Goal: Information Seeking & Learning: Compare options

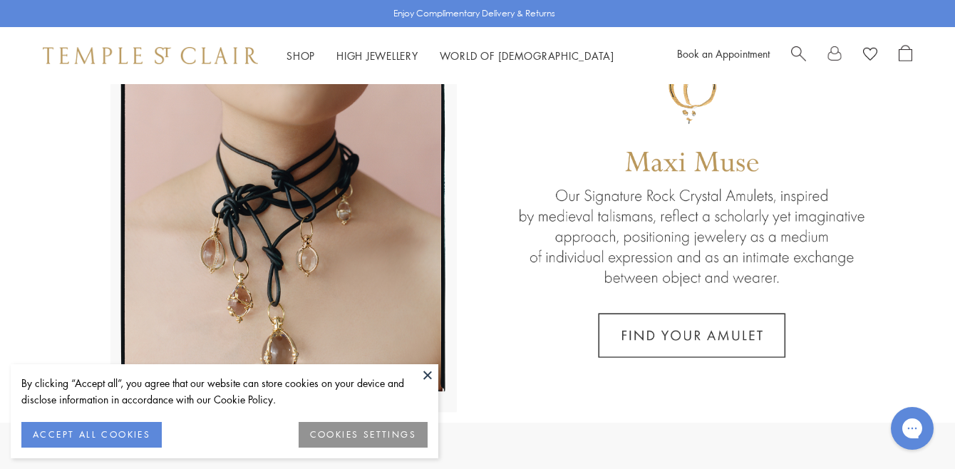
scroll to position [135, 0]
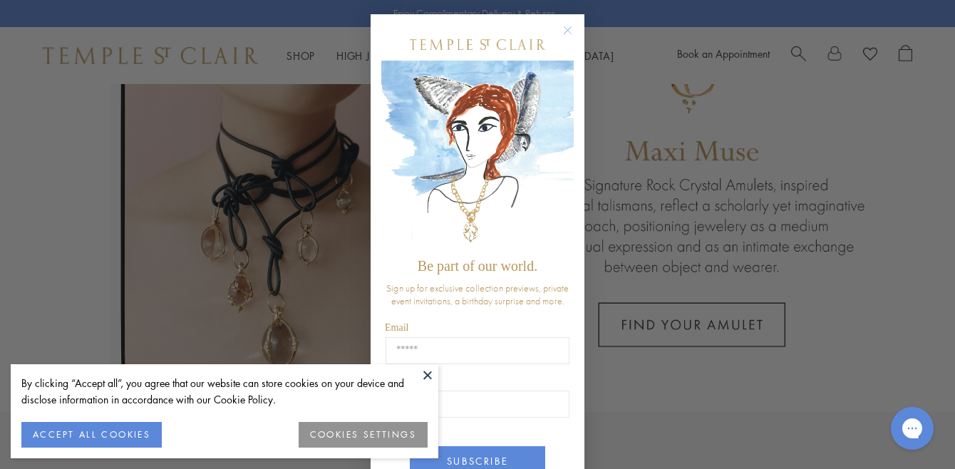
click at [427, 369] on button at bounding box center [427, 374] width 21 height 21
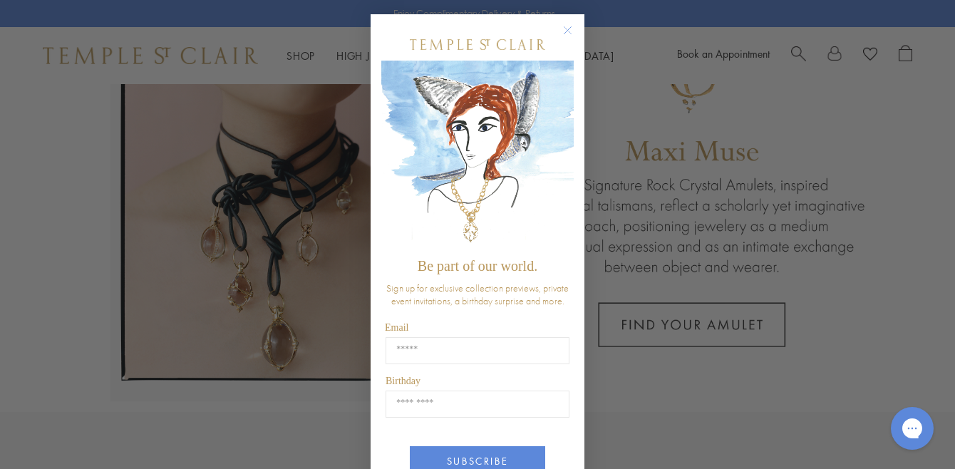
click at [568, 26] on circle "Close dialog" at bounding box center [568, 30] width 17 height 17
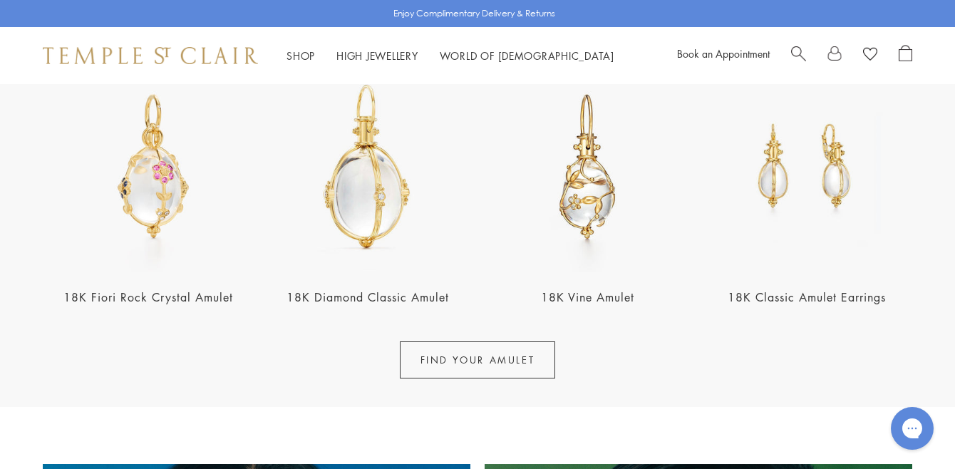
scroll to position [540, 0]
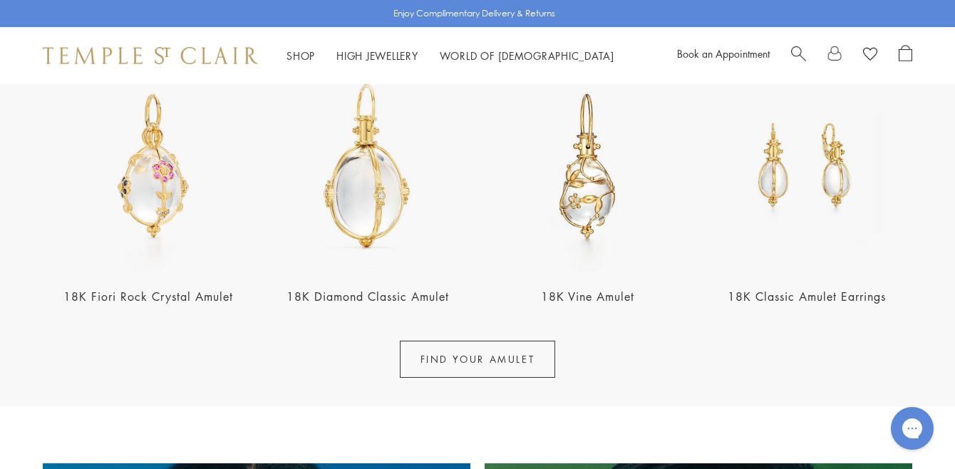
click at [189, 294] on link "18K Fiori Rock Crystal Amulet" at bounding box center [148, 297] width 170 height 16
click at [612, 298] on link "18K Vine Amulet" at bounding box center [587, 297] width 93 height 16
click at [378, 294] on link "18K Diamond Classic Amulet" at bounding box center [368, 297] width 163 height 16
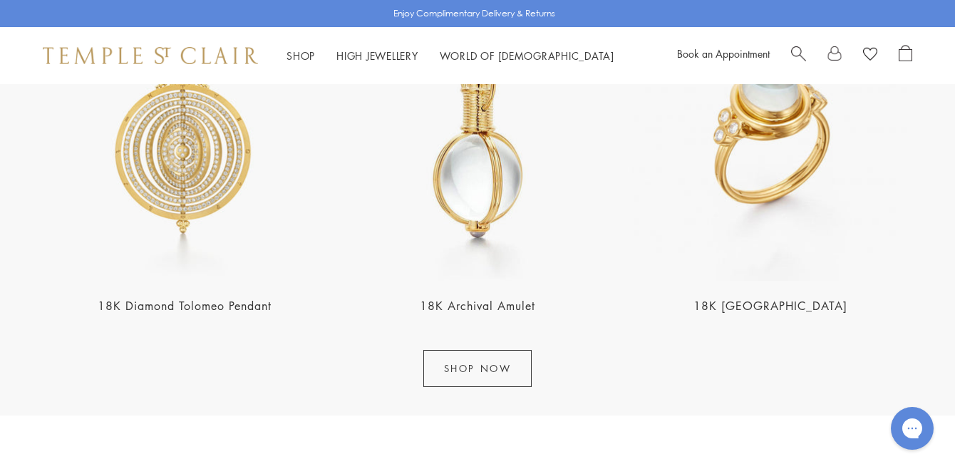
scroll to position [1746, 0]
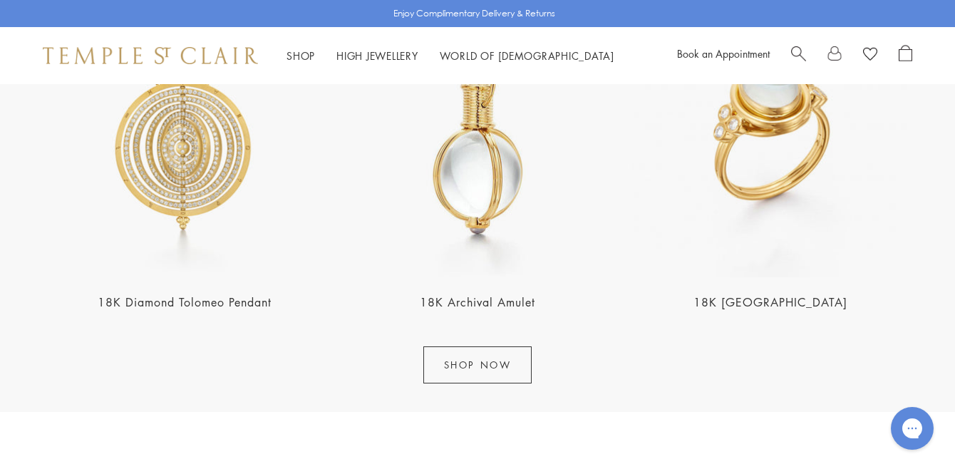
click at [480, 302] on link "18K Archival Amulet" at bounding box center [477, 302] width 115 height 16
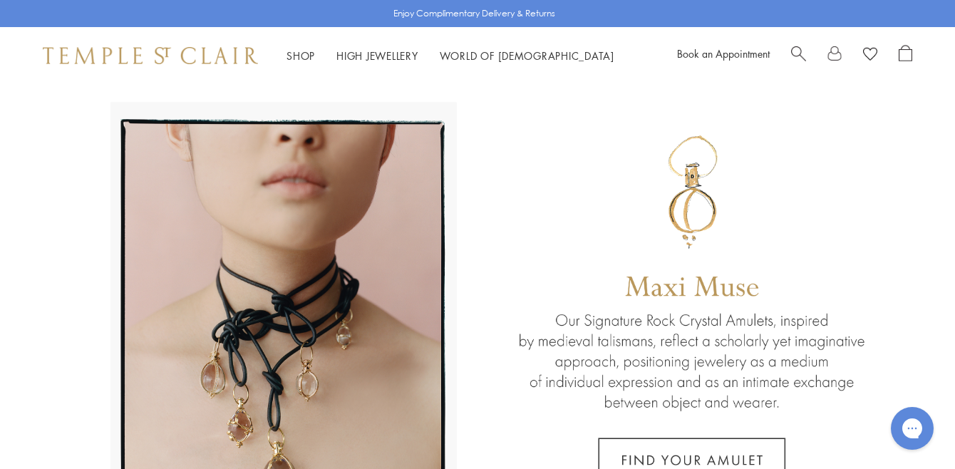
scroll to position [0, 0]
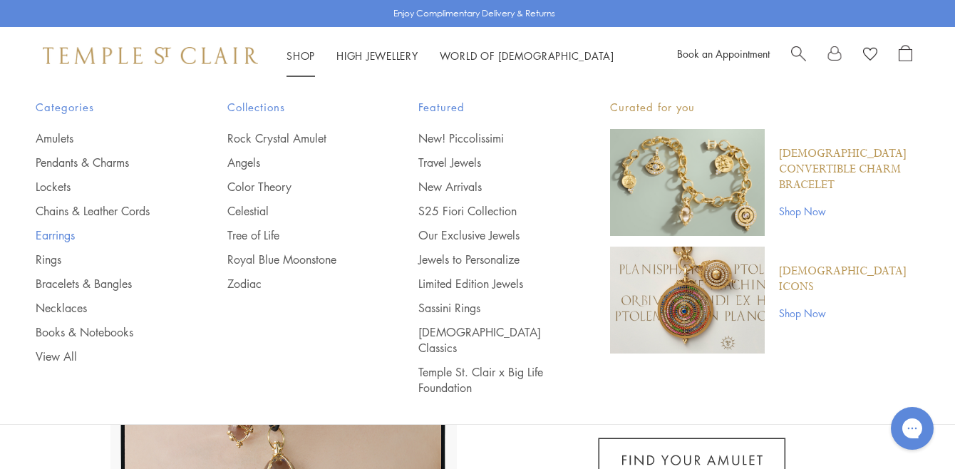
click at [57, 231] on link "Earrings" at bounding box center [103, 235] width 135 height 16
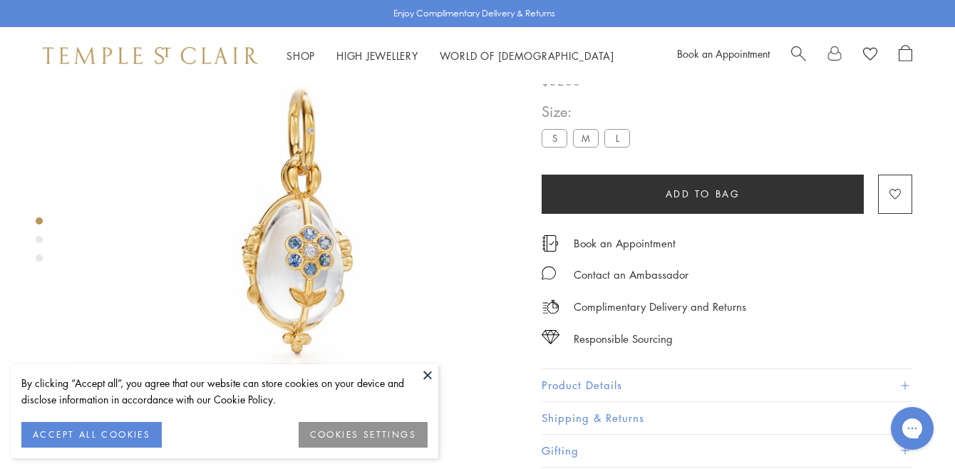
scroll to position [88, 0]
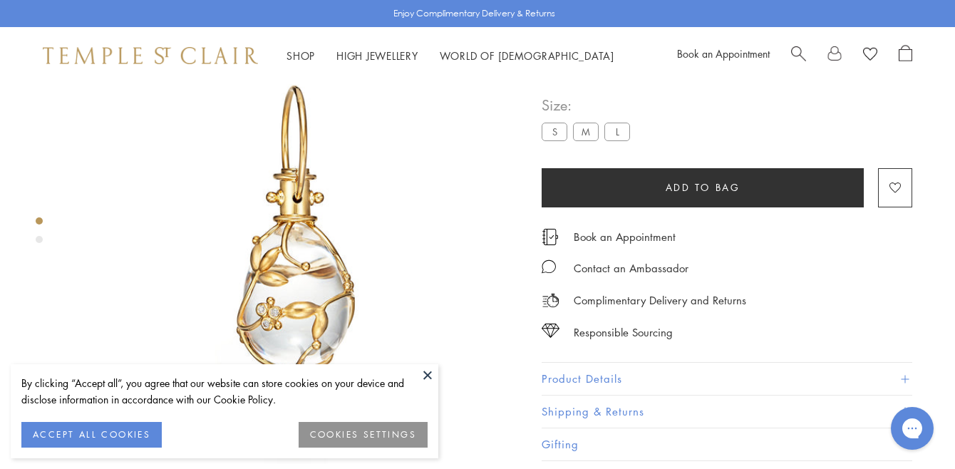
scroll to position [71, 0]
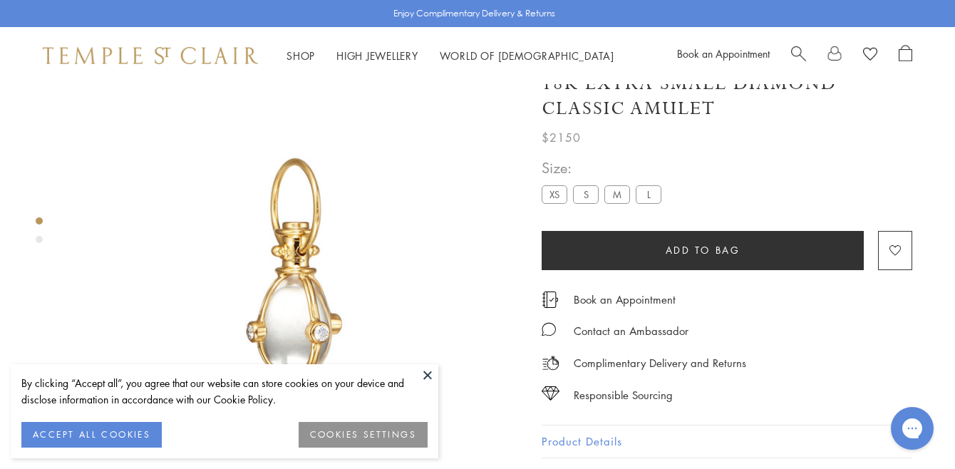
scroll to position [28, 0]
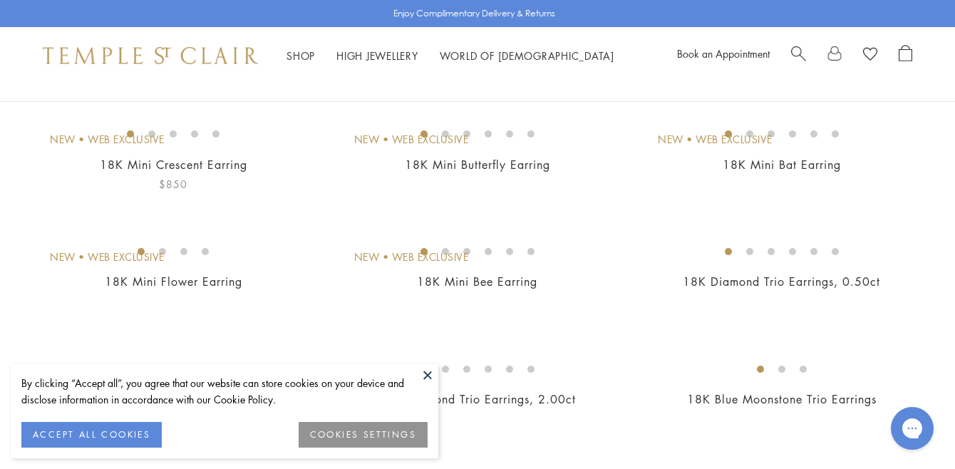
scroll to position [150, 0]
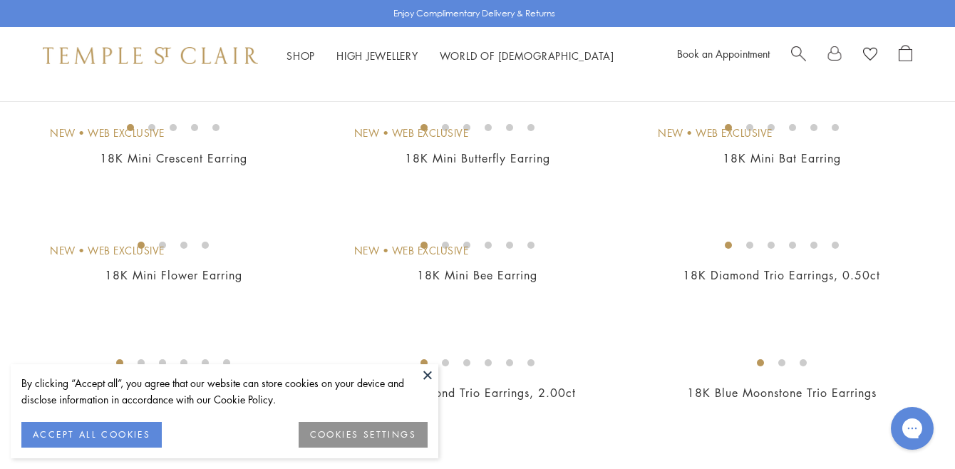
click at [428, 373] on button at bounding box center [427, 374] width 21 height 21
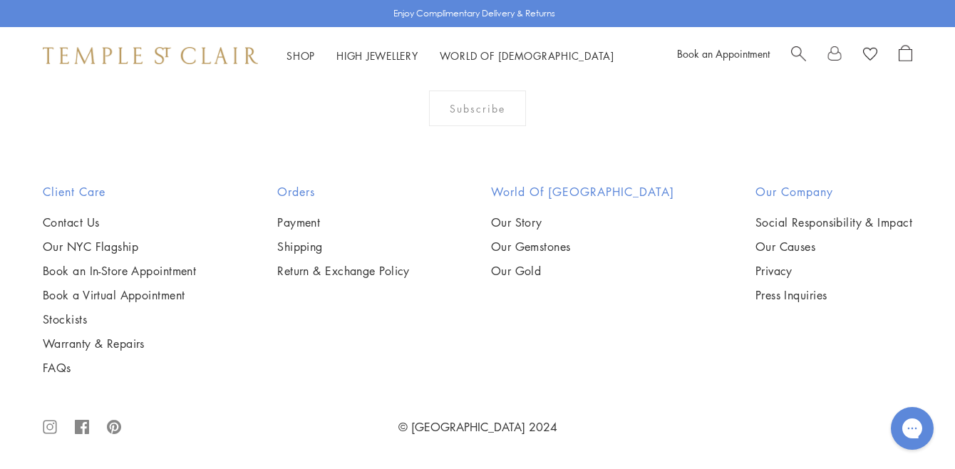
scroll to position [6390, 0]
click at [0, 0] on img at bounding box center [0, 0] width 0 height 0
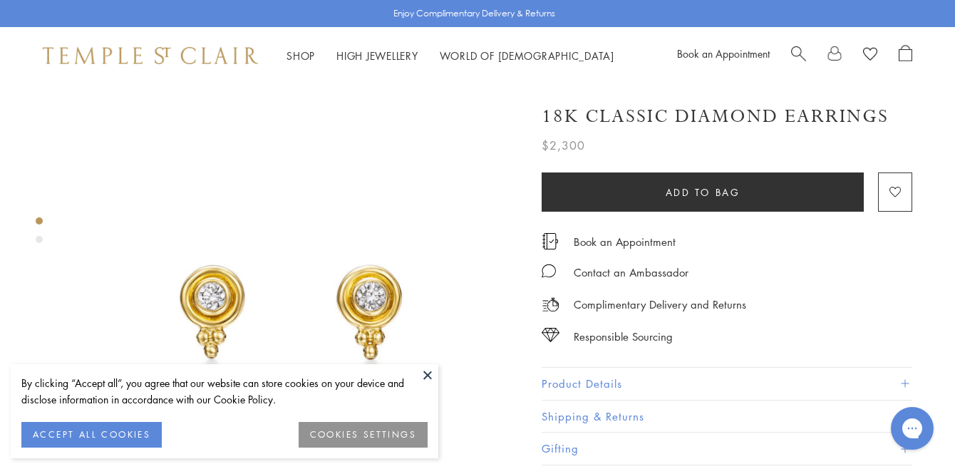
click at [430, 371] on button at bounding box center [427, 374] width 21 height 21
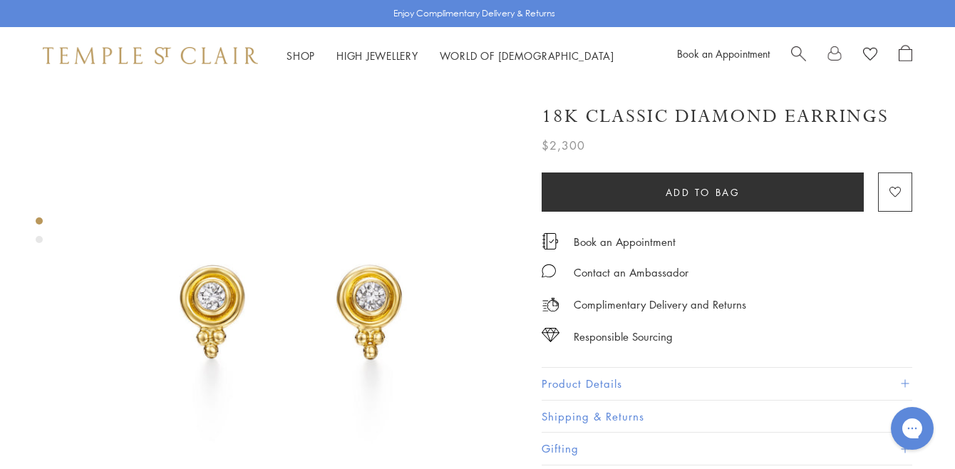
click at [597, 375] on button "Product Details" at bounding box center [727, 384] width 371 height 32
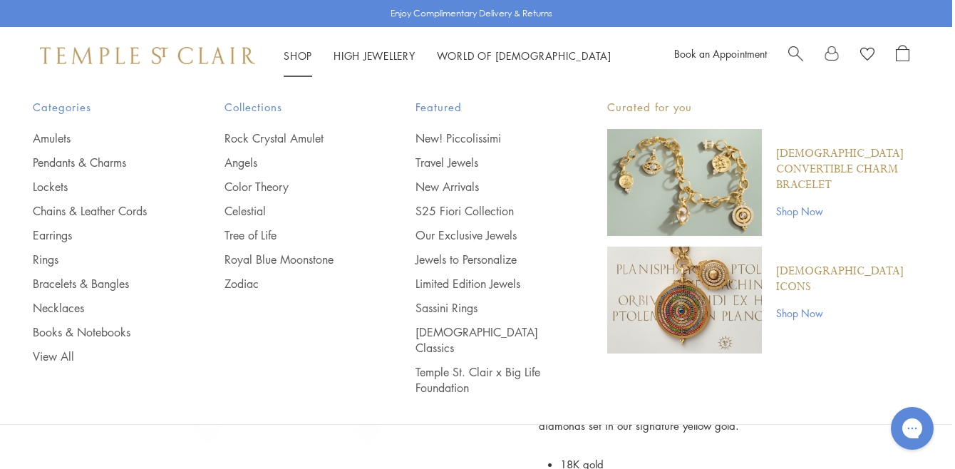
scroll to position [0, 3]
click at [53, 160] on link "Pendants & Charms" at bounding box center [100, 163] width 135 height 16
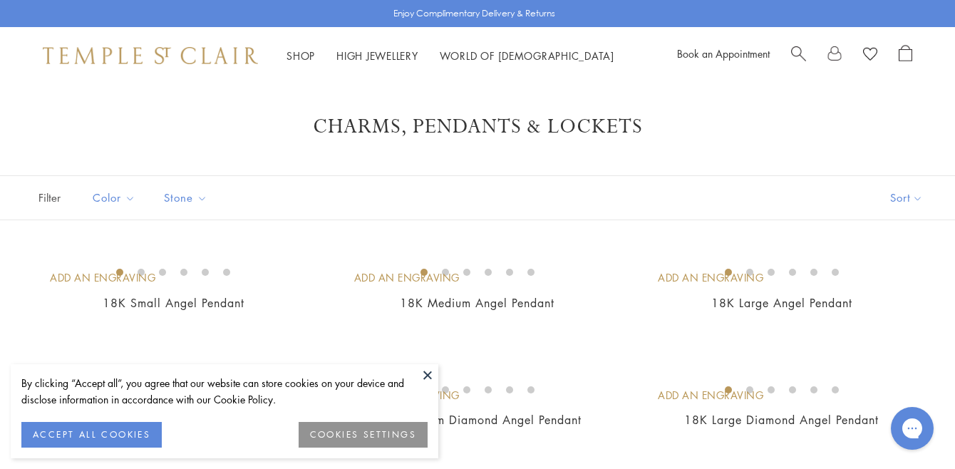
scroll to position [8, 0]
click at [428, 369] on button at bounding box center [427, 374] width 21 height 21
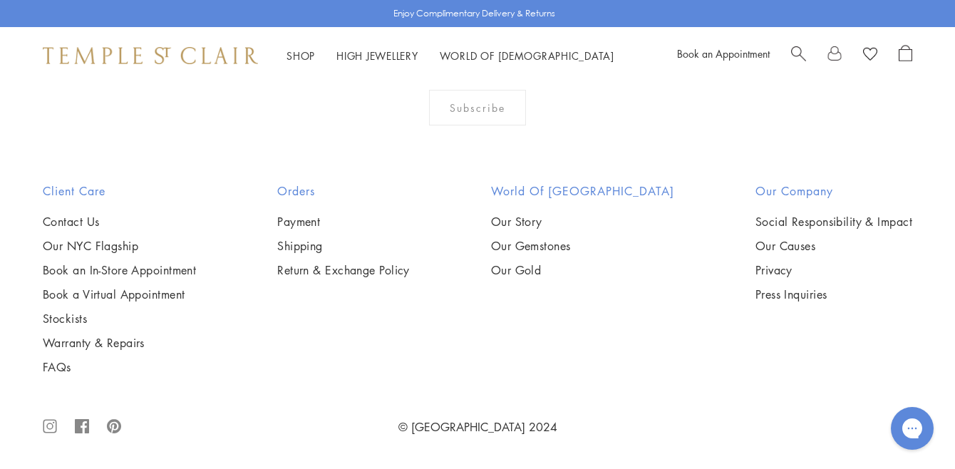
scroll to position [4243, 0]
click at [0, 0] on img at bounding box center [0, 0] width 0 height 0
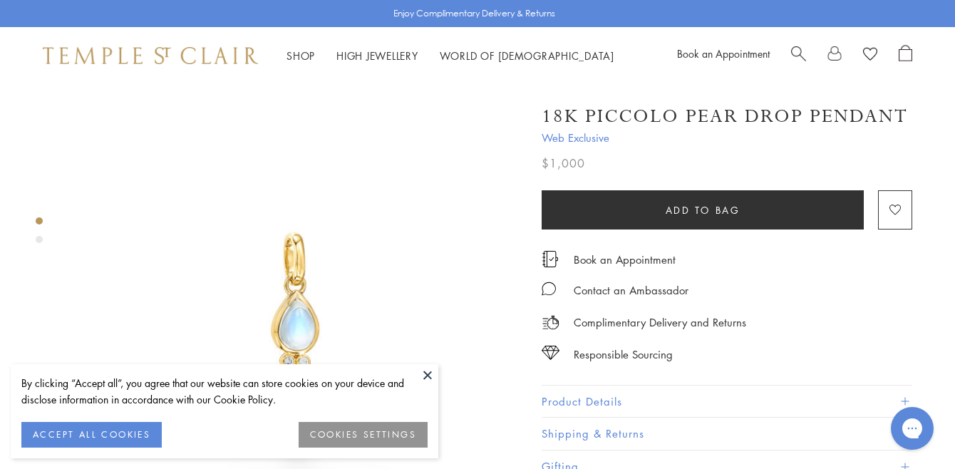
click at [419, 366] on button at bounding box center [427, 374] width 21 height 21
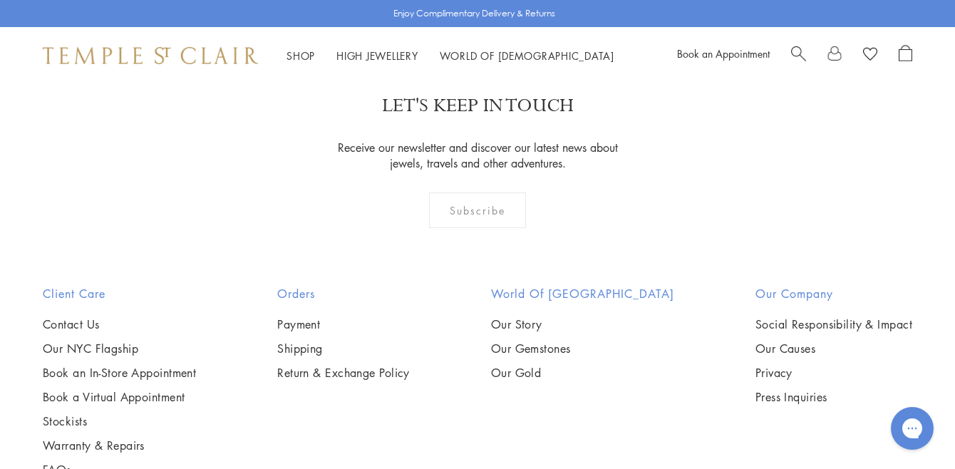
scroll to position [1879, 0]
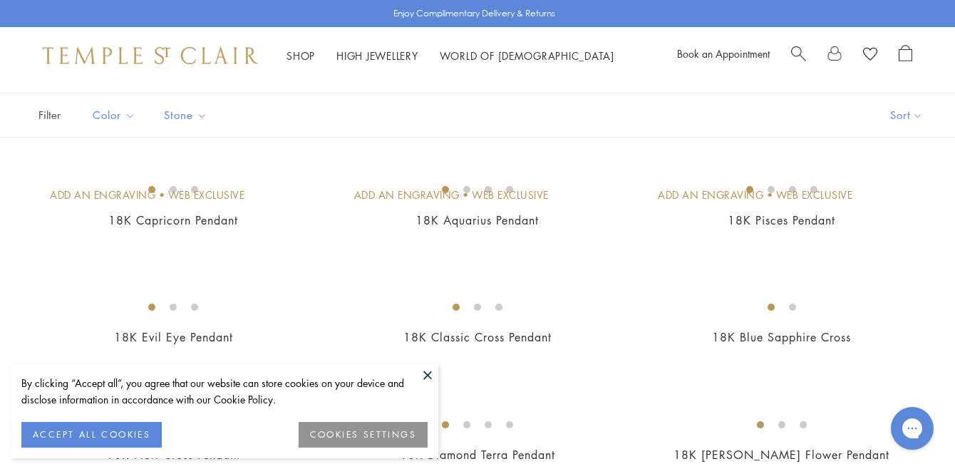
scroll to position [100, 0]
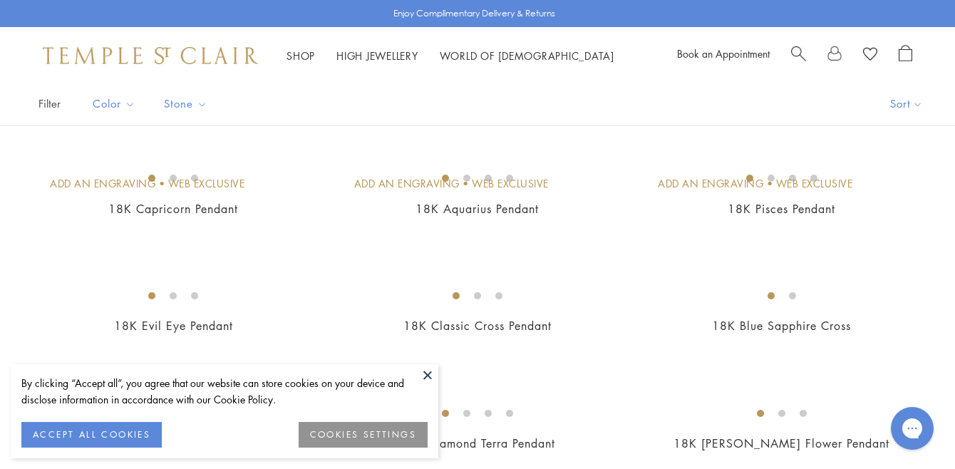
click at [431, 377] on button at bounding box center [427, 374] width 21 height 21
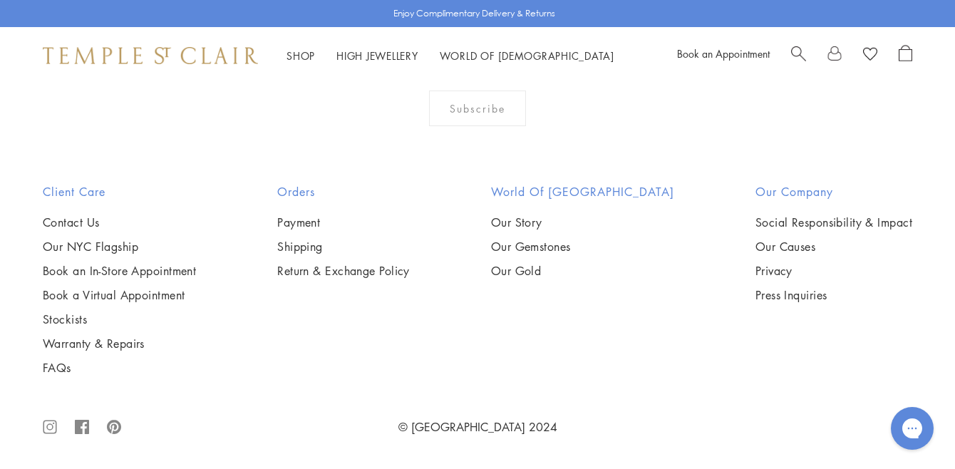
scroll to position [7012, 0]
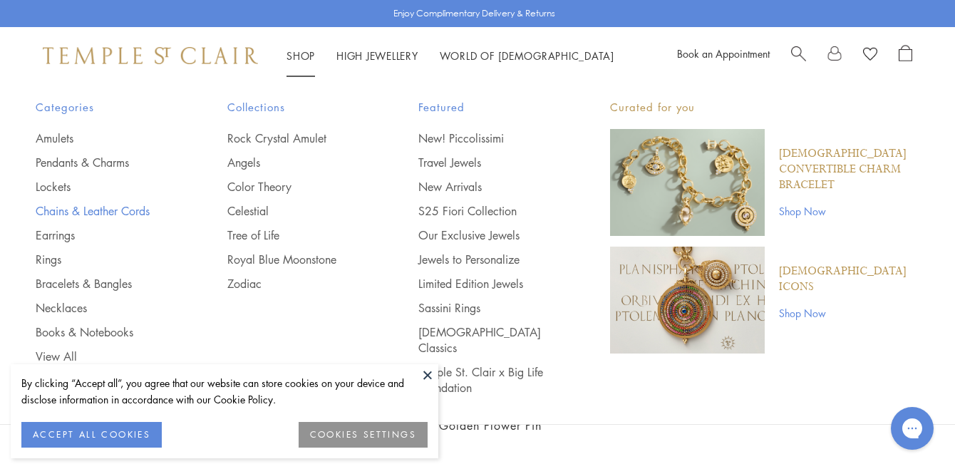
click at [79, 210] on link "Chains & Leather Cords" at bounding box center [103, 211] width 135 height 16
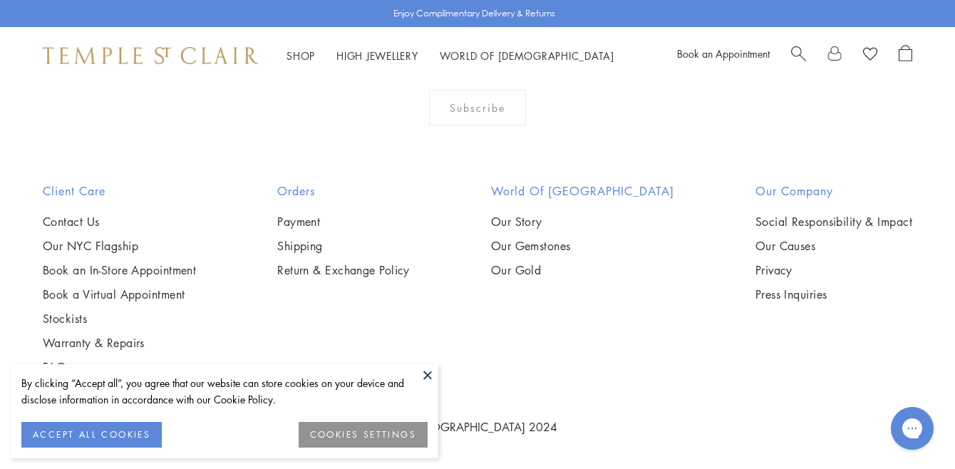
scroll to position [2557, 0]
